Goal: Information Seeking & Learning: Learn about a topic

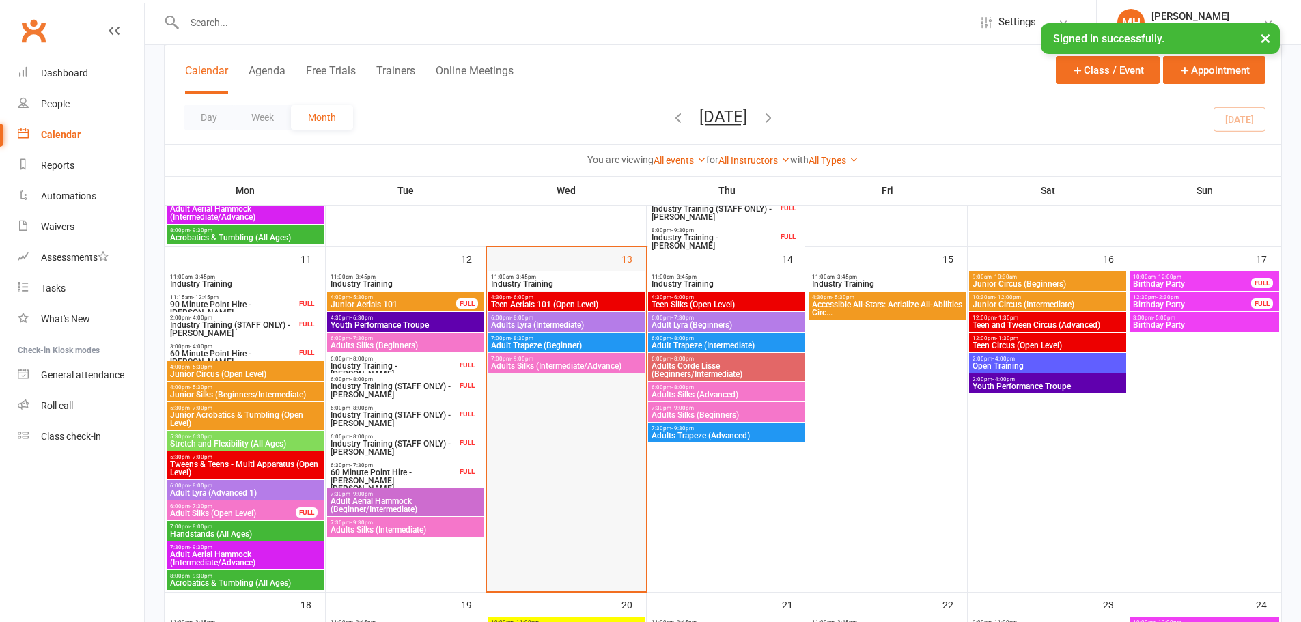
scroll to position [751, 0]
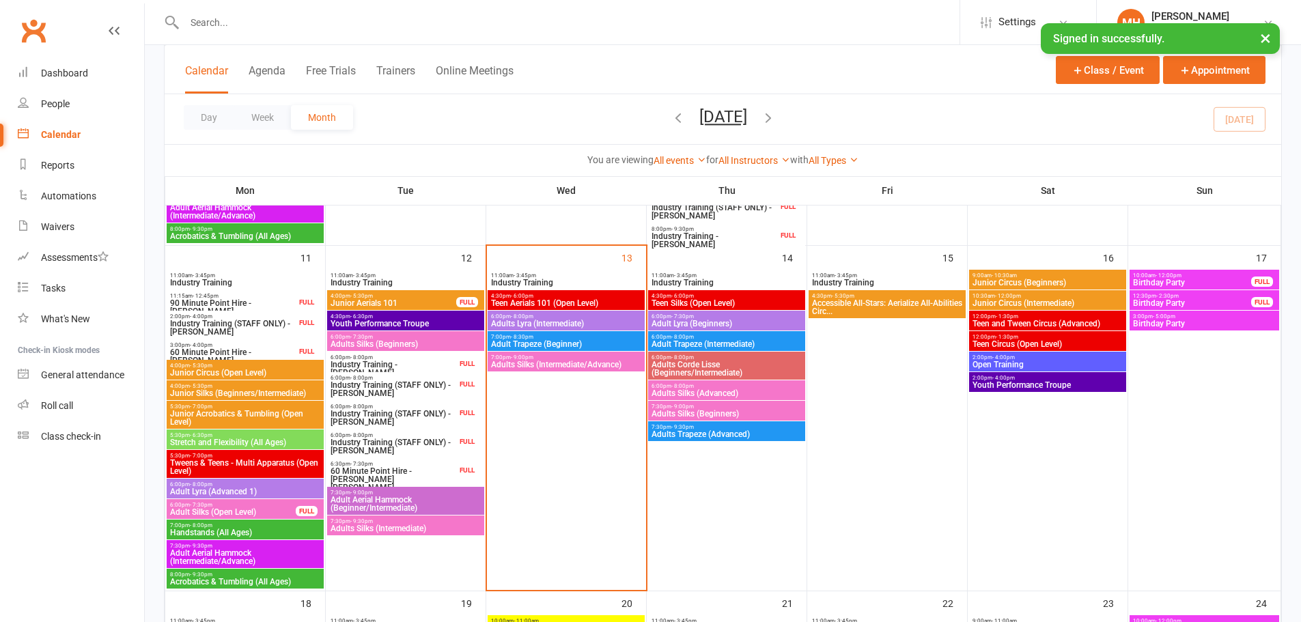
click at [530, 342] on span "Adult Trapeze (Beginner)" at bounding box center [566, 344] width 152 height 8
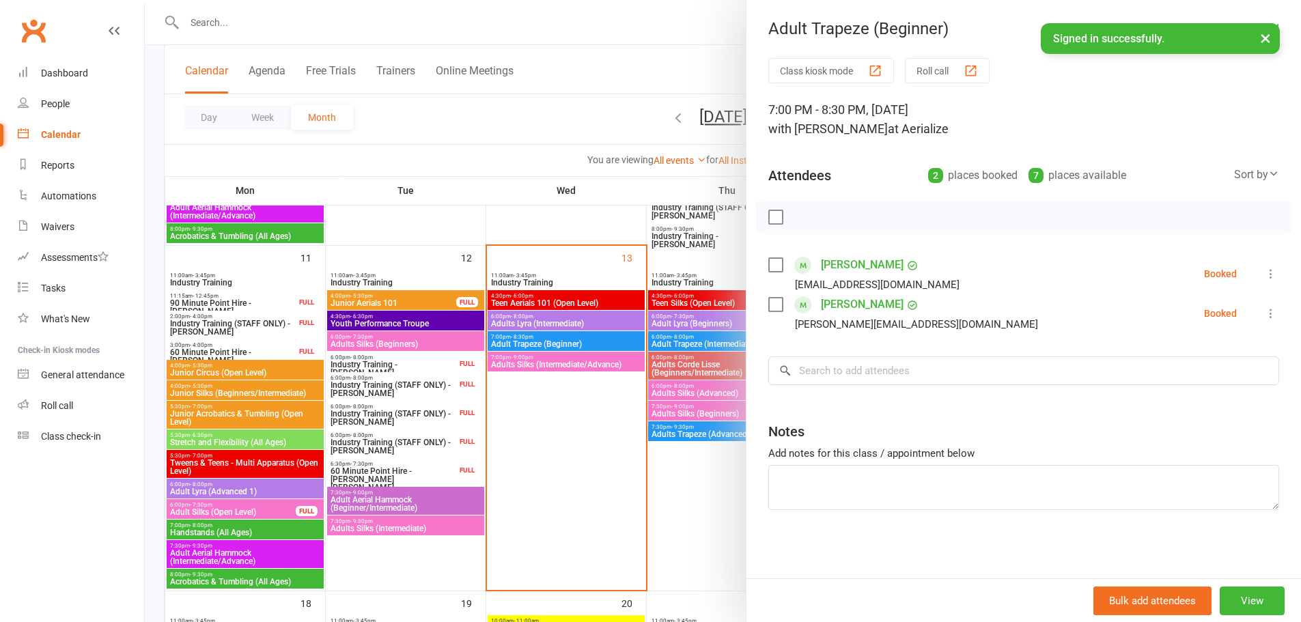
click at [549, 462] on div at bounding box center [723, 311] width 1157 height 622
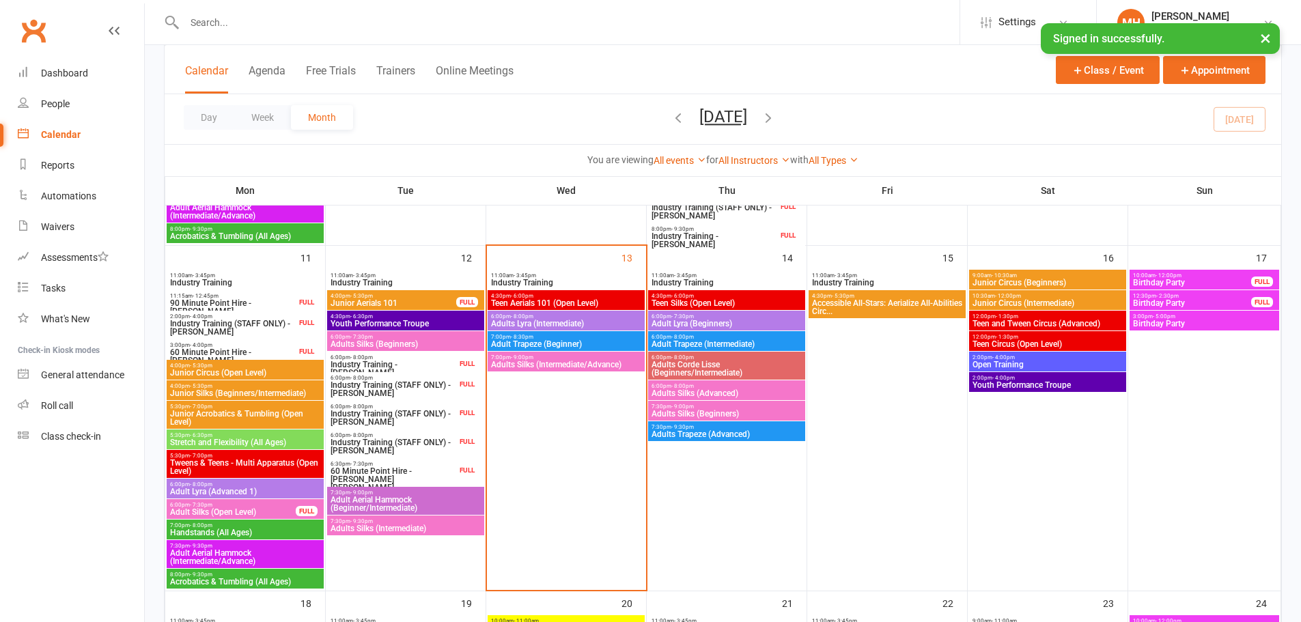
click at [388, 469] on span "60 Minute Point Hire - [PERSON_NAME] [PERSON_NAME]" at bounding box center [393, 479] width 127 height 25
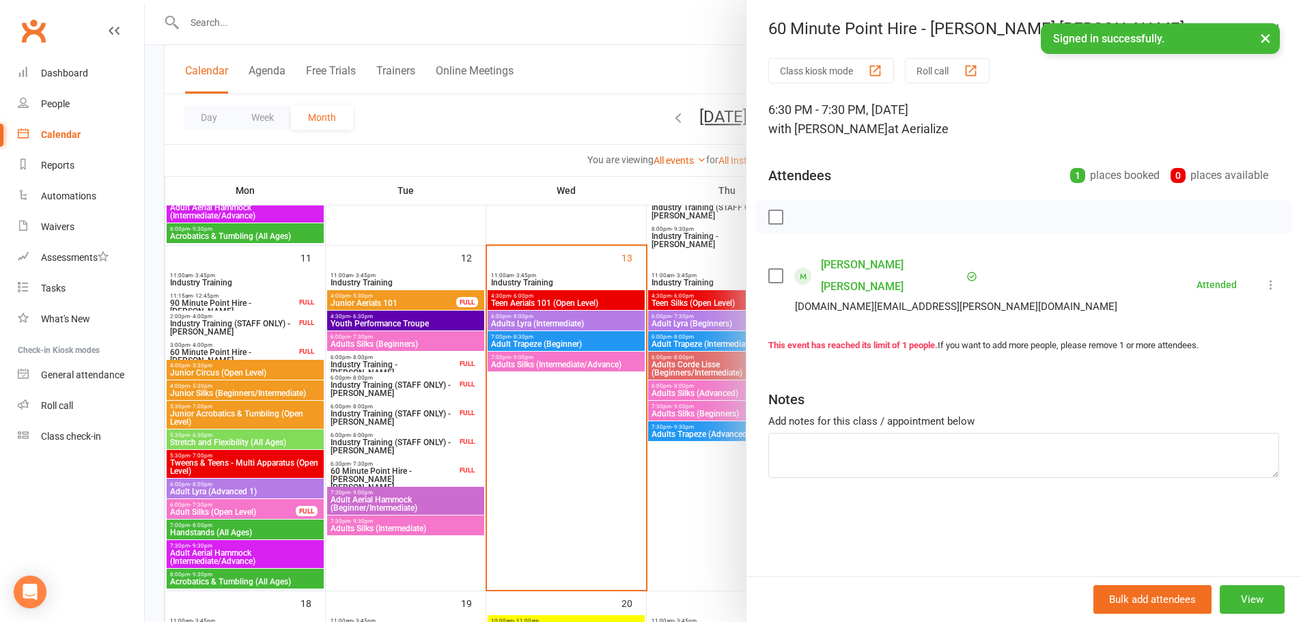
click at [585, 415] on div at bounding box center [723, 311] width 1157 height 622
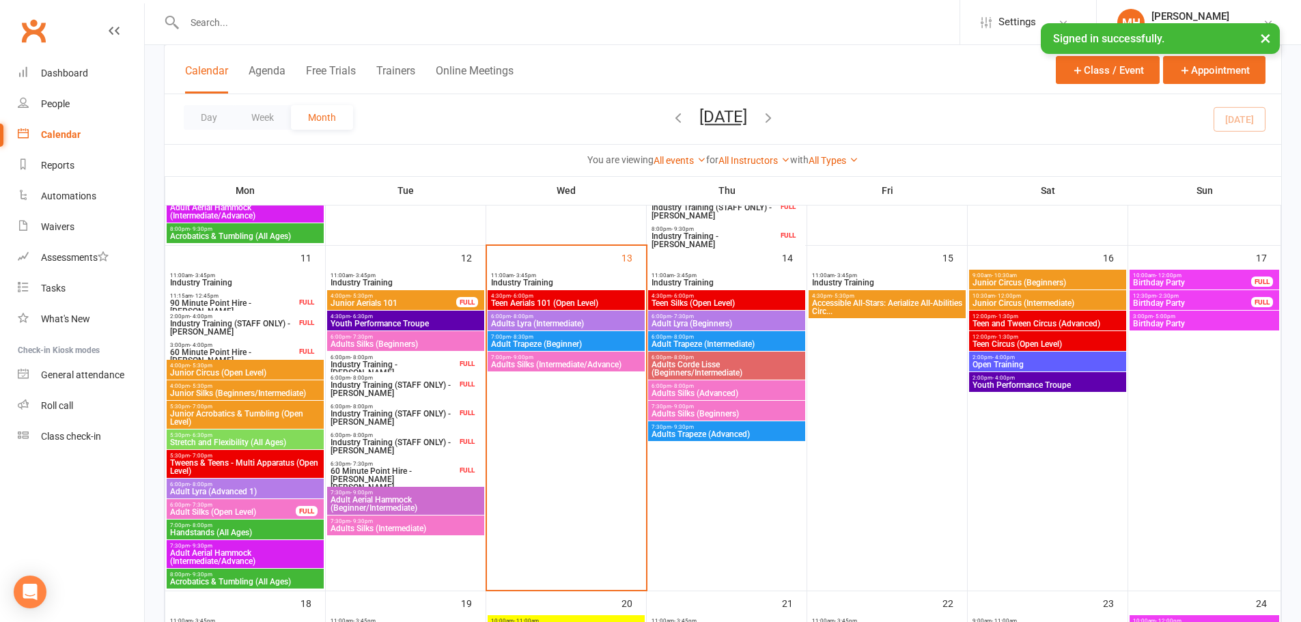
click at [715, 438] on span "Adults Trapeze (Advanced)" at bounding box center [727, 434] width 152 height 8
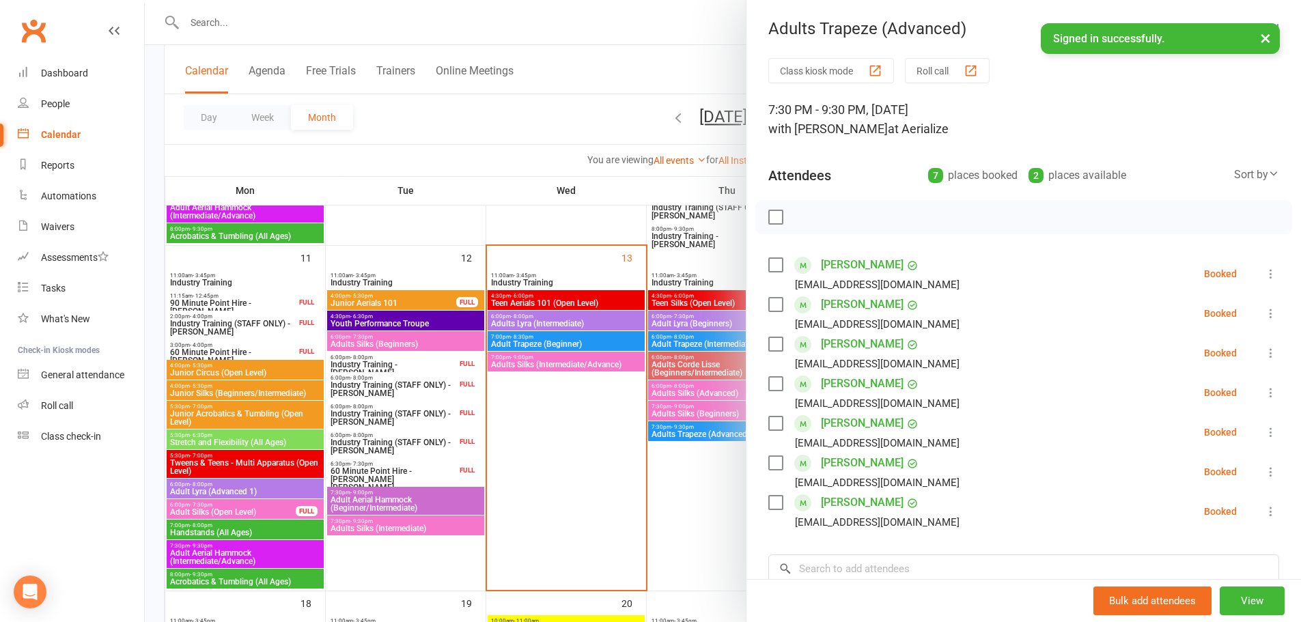
click at [560, 458] on div at bounding box center [723, 311] width 1157 height 622
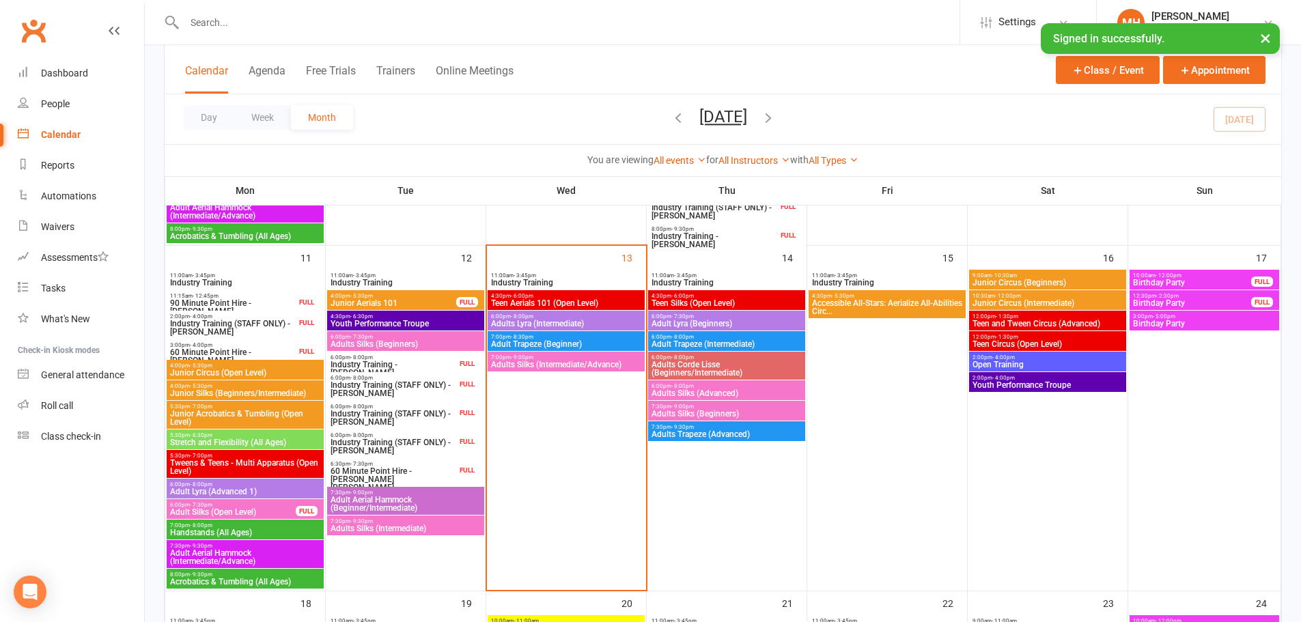
click at [674, 339] on span "- 8:00pm" at bounding box center [683, 337] width 23 height 6
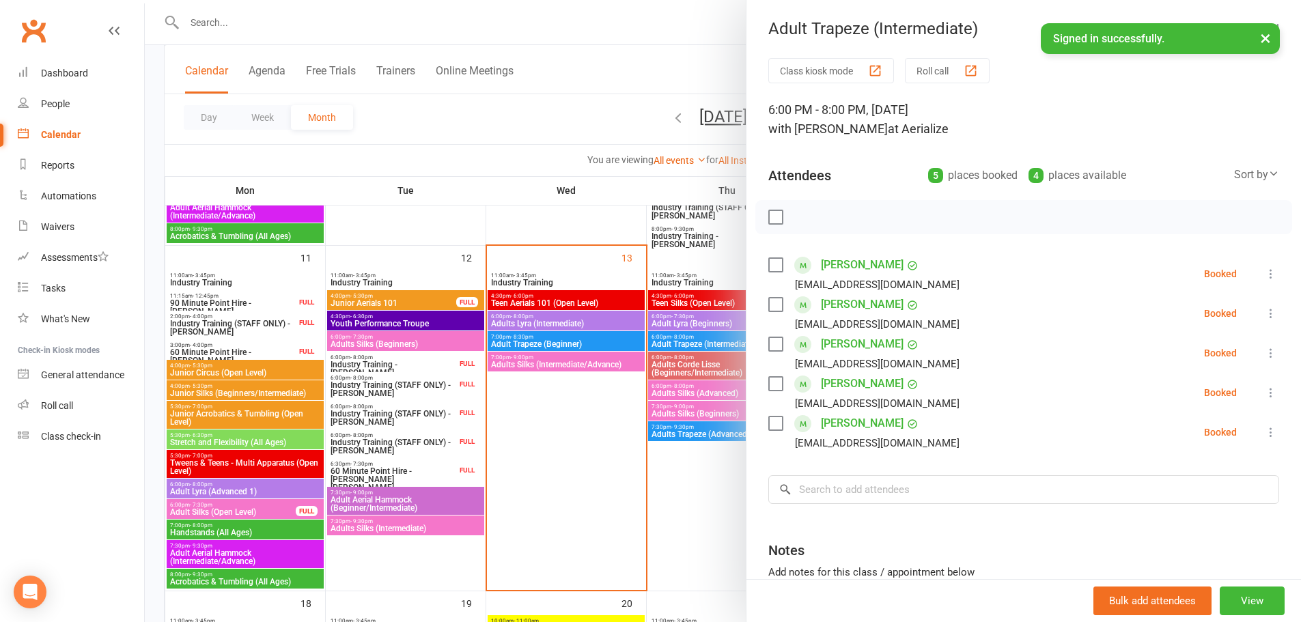
click at [569, 443] on div at bounding box center [723, 311] width 1157 height 622
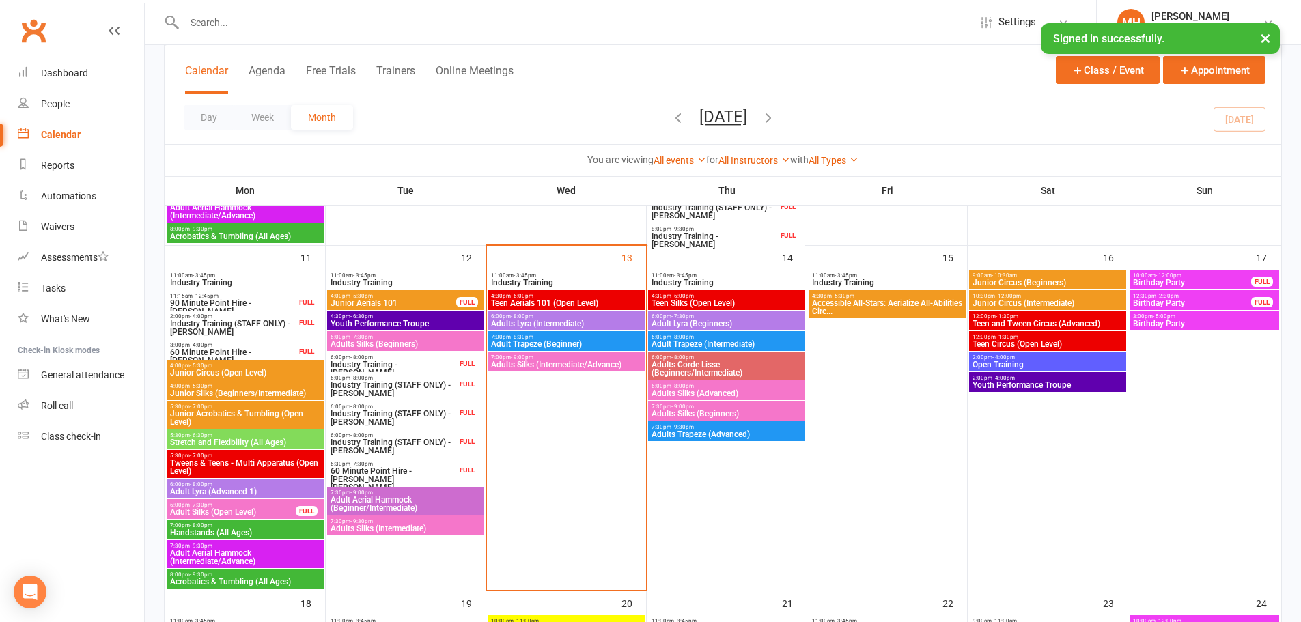
click at [680, 359] on span "- 8:00pm" at bounding box center [683, 358] width 23 height 6
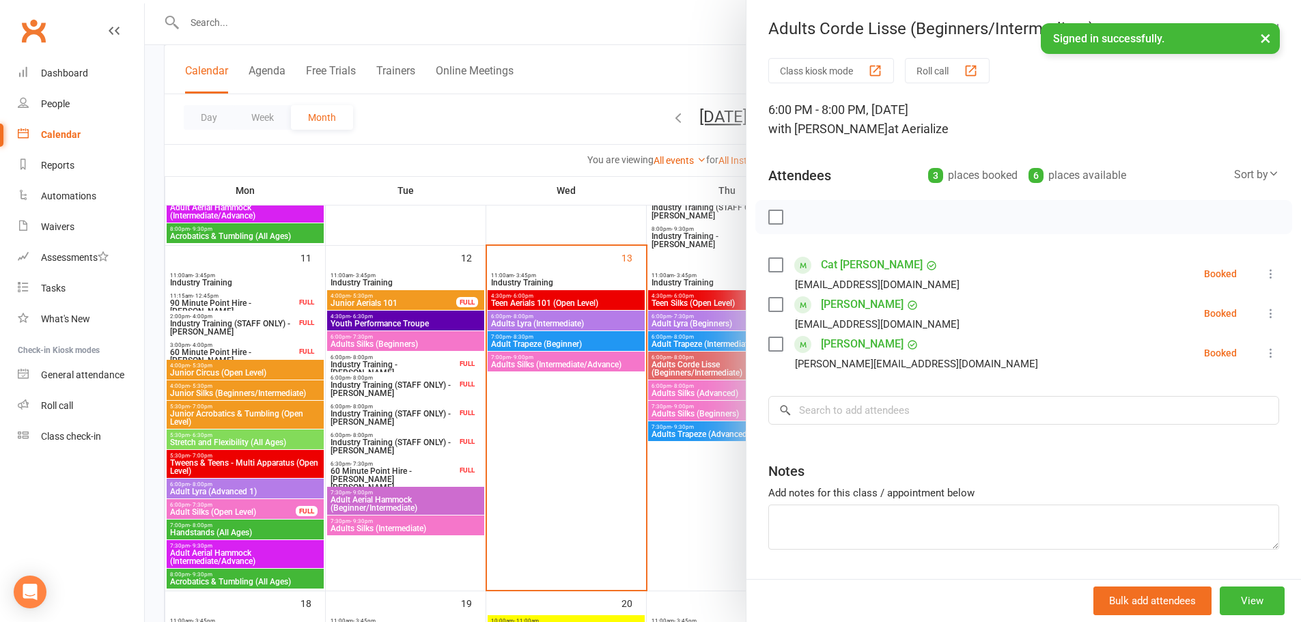
click at [575, 451] on div at bounding box center [723, 311] width 1157 height 622
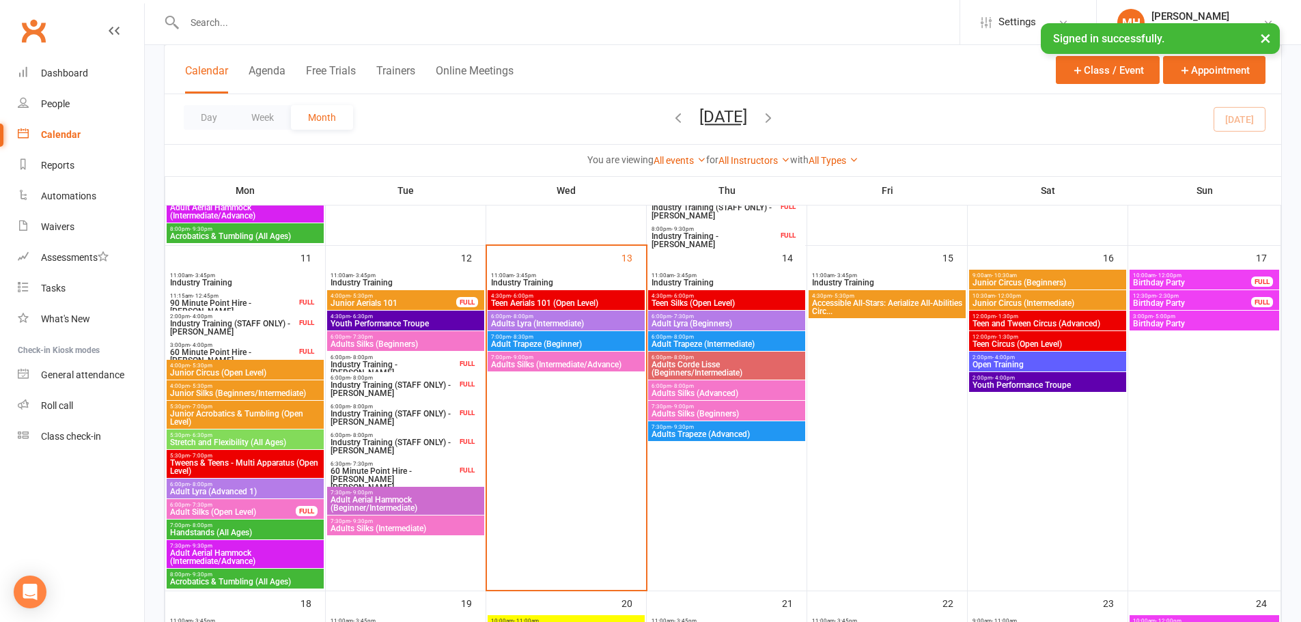
click at [678, 391] on span "Adults Silks (Advanced)" at bounding box center [727, 393] width 152 height 8
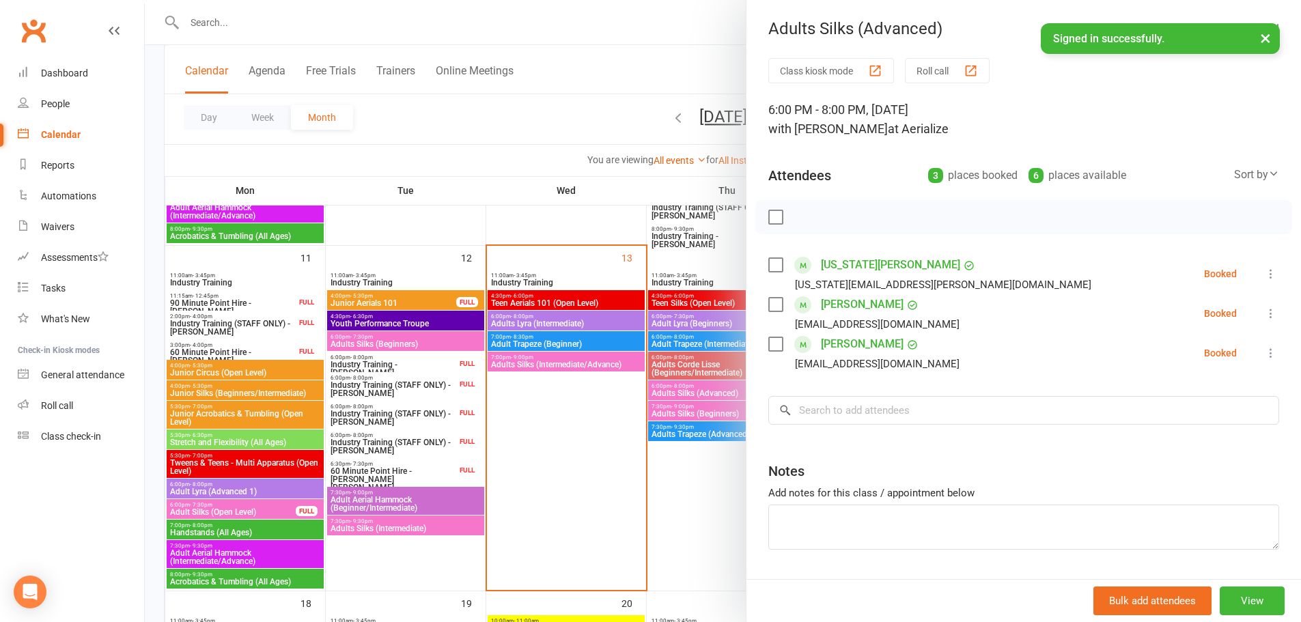
click at [575, 464] on div at bounding box center [723, 311] width 1157 height 622
